Goal: Find specific page/section: Find specific page/section

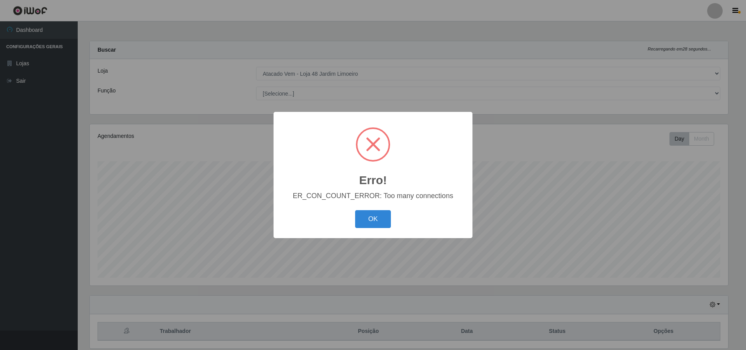
select select "449"
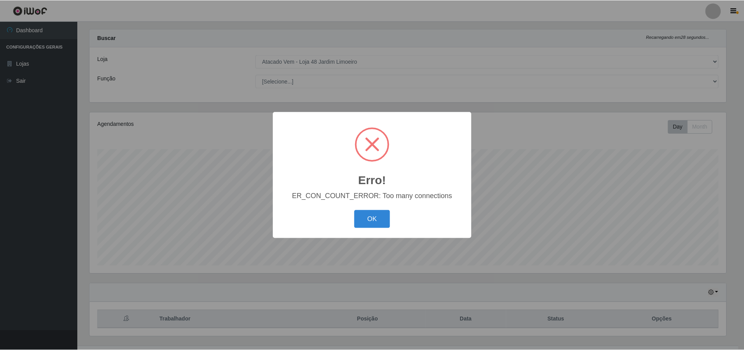
scroll to position [161, 639]
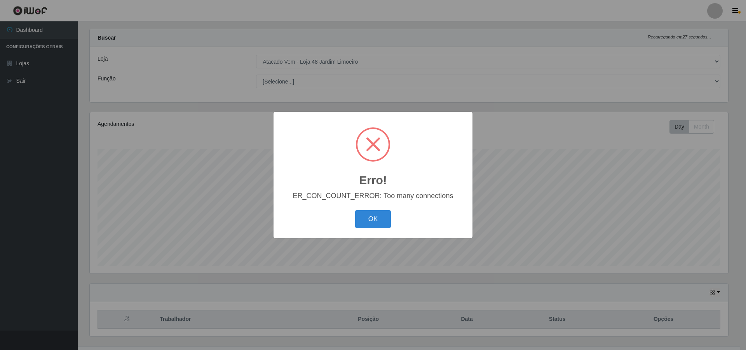
click at [543, 81] on div "Erro! × ER_CON_COUNT_ERROR: Too many connections OK Cancel" at bounding box center [373, 175] width 746 height 350
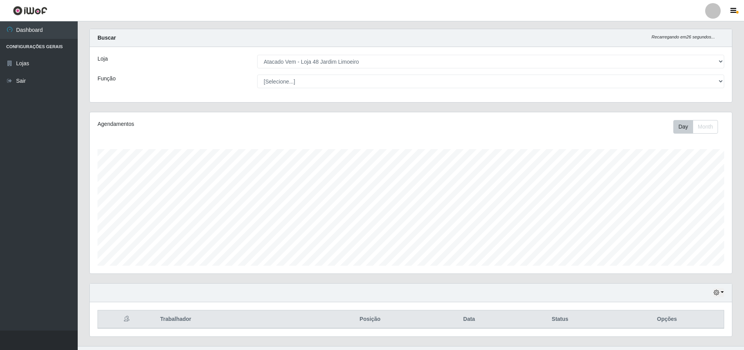
scroll to position [161, 642]
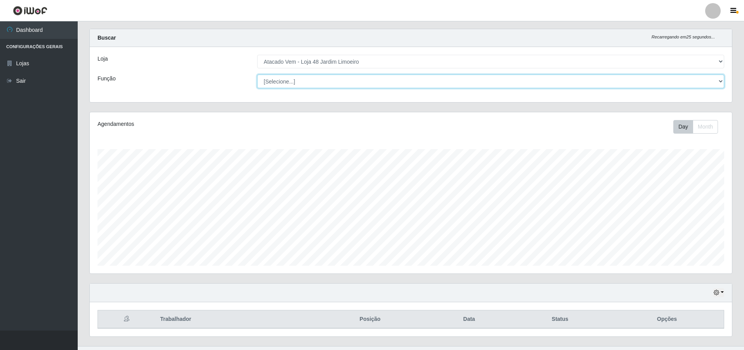
click at [719, 85] on select "[Selecione...] Repositor Repositor + Repositor ++" at bounding box center [490, 82] width 467 height 14
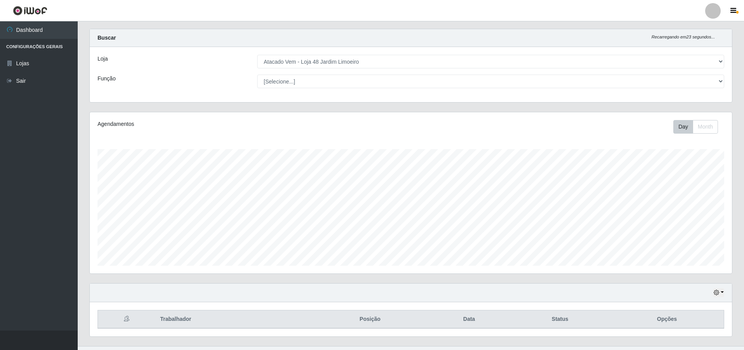
click at [399, 44] on div "Buscar Recarregando em 23 segundos..." at bounding box center [411, 38] width 642 height 18
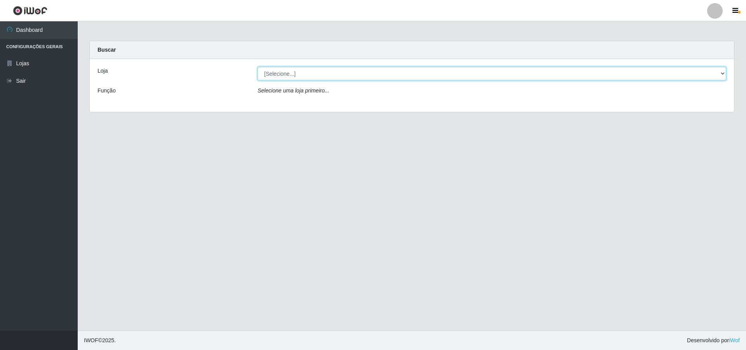
click at [370, 73] on select "[Selecione...] Atacado Vem - Loja 48 Jardim Limoeiro" at bounding box center [492, 74] width 469 height 14
select select "449"
click at [258, 67] on select "[Selecione...] Atacado Vem - Loja 48 Jardim Limoeiro" at bounding box center [492, 74] width 469 height 14
